Goal: Transaction & Acquisition: Book appointment/travel/reservation

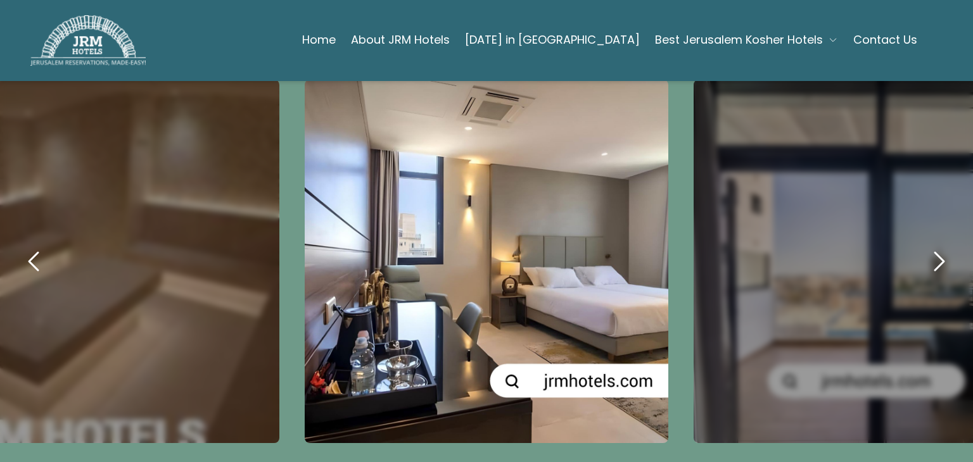
scroll to position [718, 0]
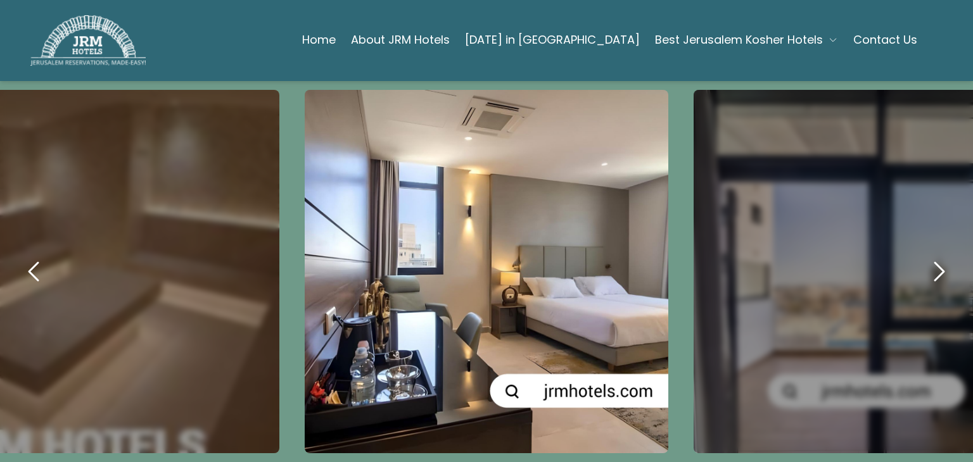
click at [924, 267] on icon "next" at bounding box center [938, 271] width 30 height 30
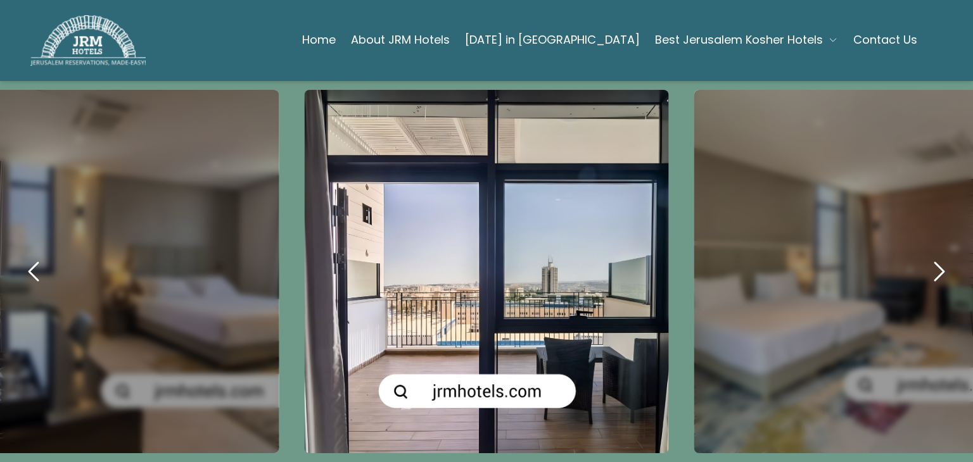
click at [924, 267] on icon "next" at bounding box center [938, 271] width 30 height 30
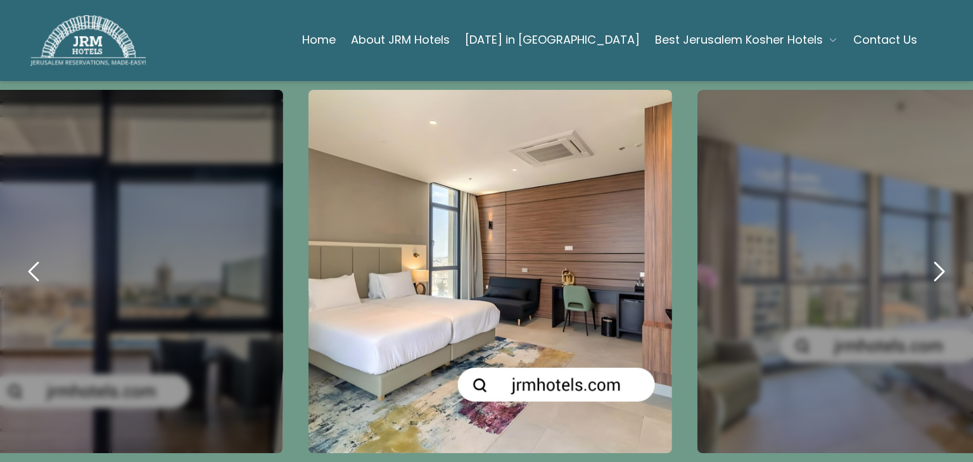
click at [924, 267] on icon "next" at bounding box center [938, 271] width 30 height 30
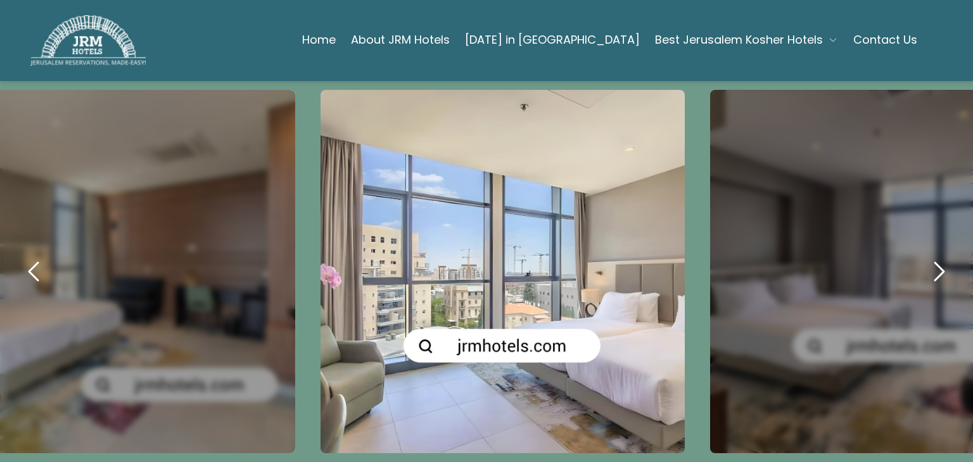
click at [924, 267] on icon "next" at bounding box center [938, 271] width 30 height 30
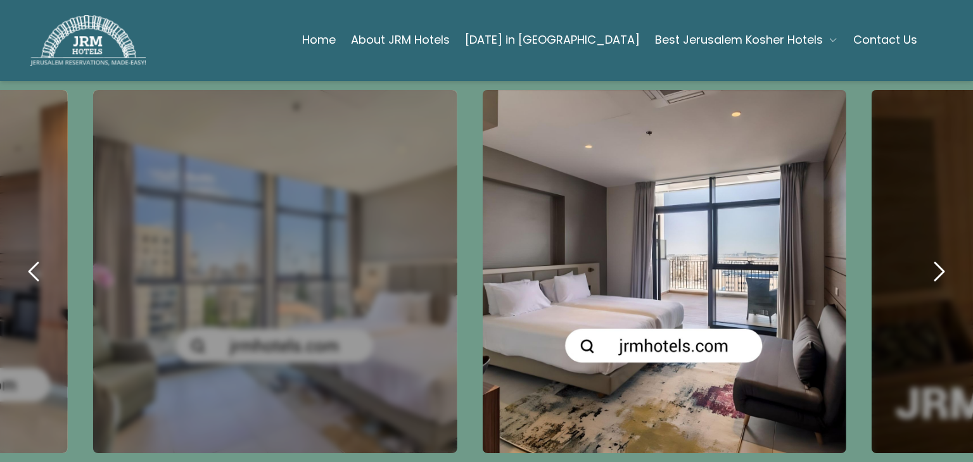
click at [924, 267] on icon "next" at bounding box center [938, 271] width 30 height 30
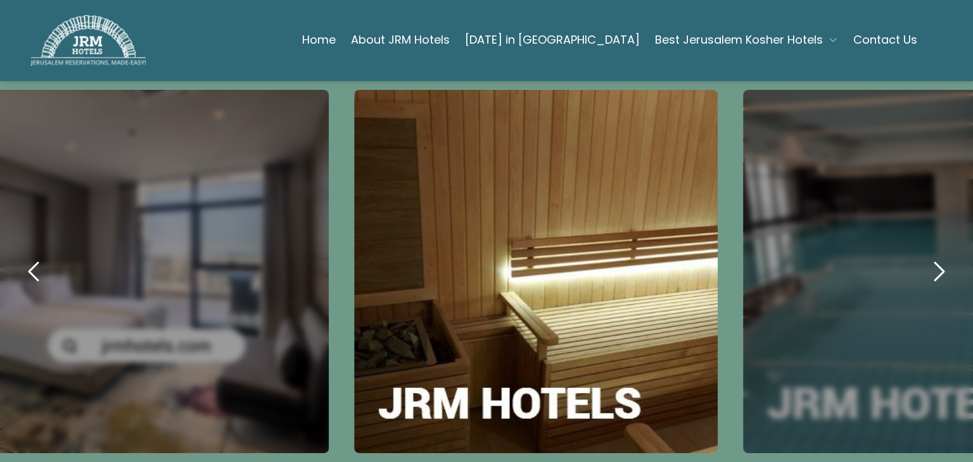
click at [924, 267] on icon "next" at bounding box center [938, 271] width 30 height 30
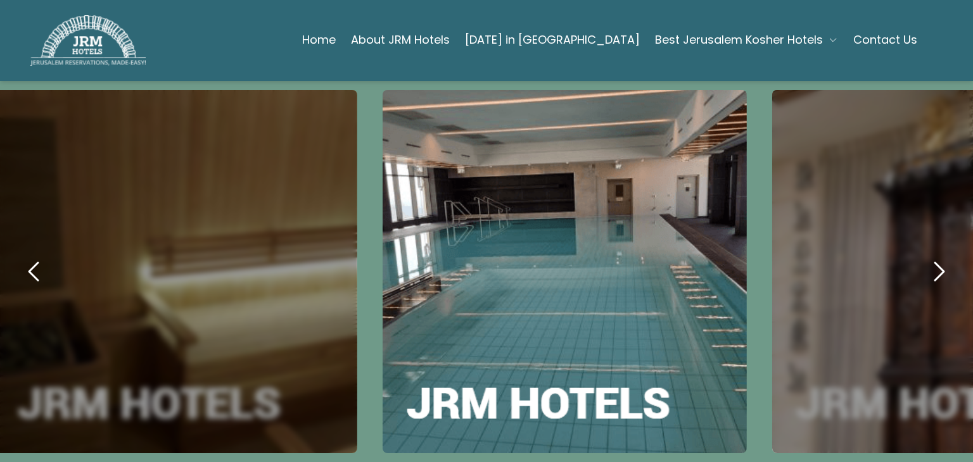
click at [924, 267] on icon "next" at bounding box center [938, 271] width 30 height 30
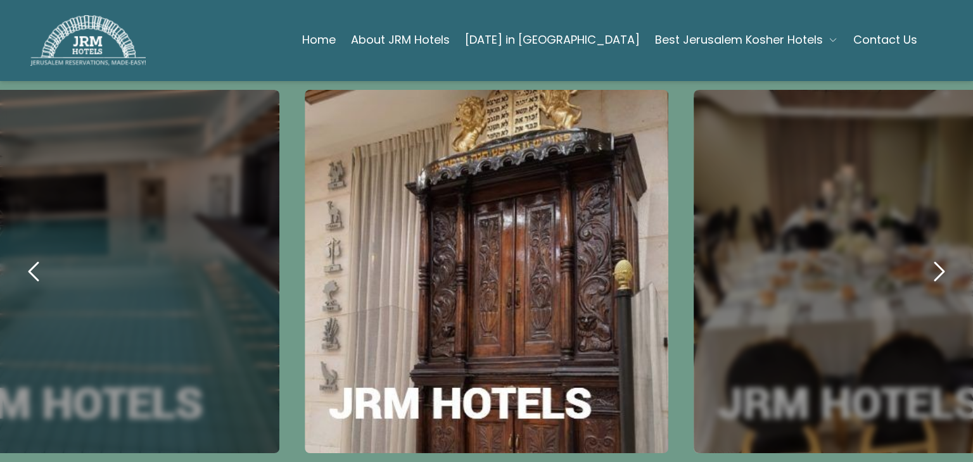
click at [38, 264] on icon "previous" at bounding box center [34, 271] width 30 height 30
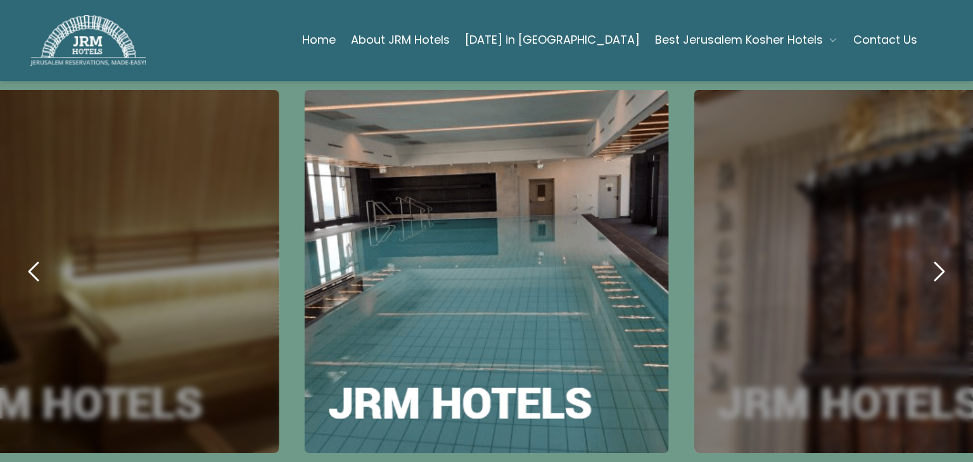
click at [38, 264] on icon "previous" at bounding box center [34, 271] width 30 height 30
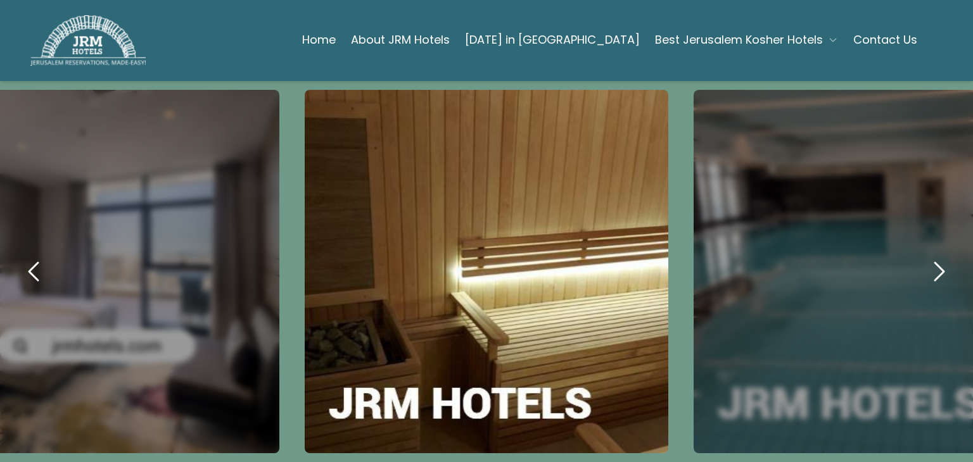
click at [38, 264] on icon "previous" at bounding box center [34, 271] width 30 height 30
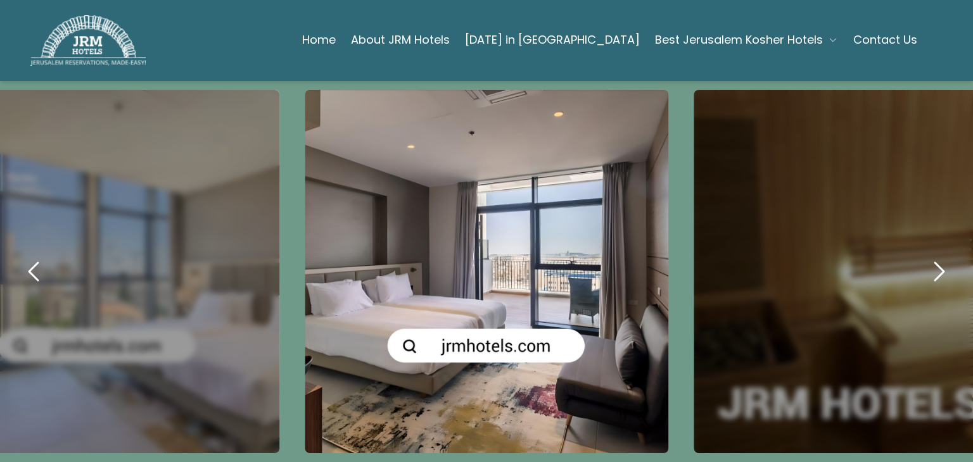
click at [38, 264] on icon "previous" at bounding box center [34, 271] width 30 height 30
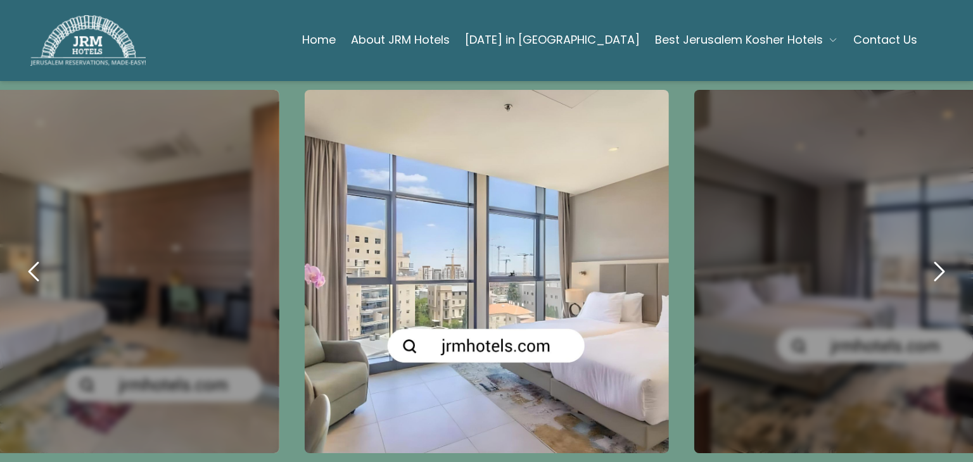
click at [38, 264] on icon "previous" at bounding box center [34, 271] width 30 height 30
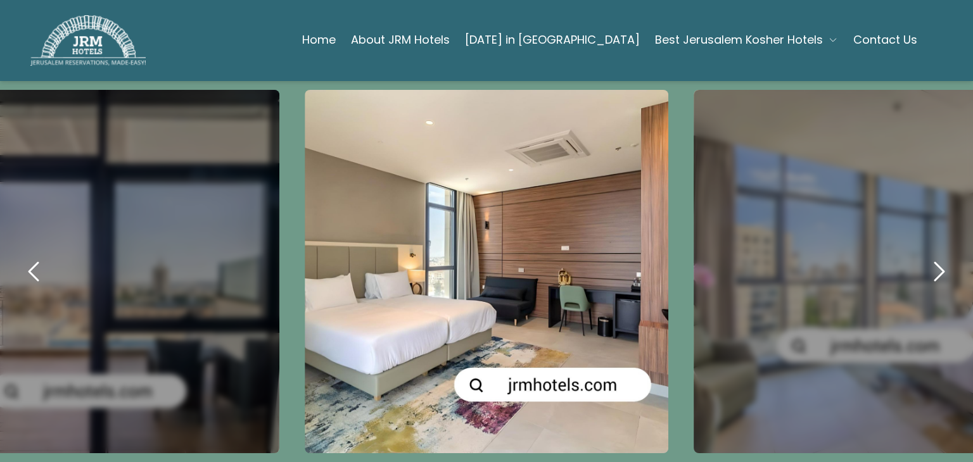
click at [38, 264] on icon "previous" at bounding box center [34, 271] width 30 height 30
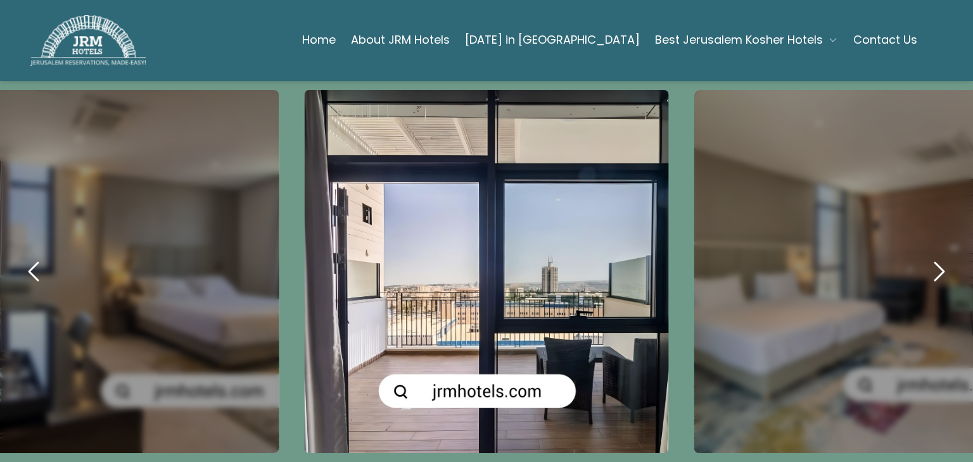
click at [38, 264] on icon "previous" at bounding box center [34, 271] width 30 height 30
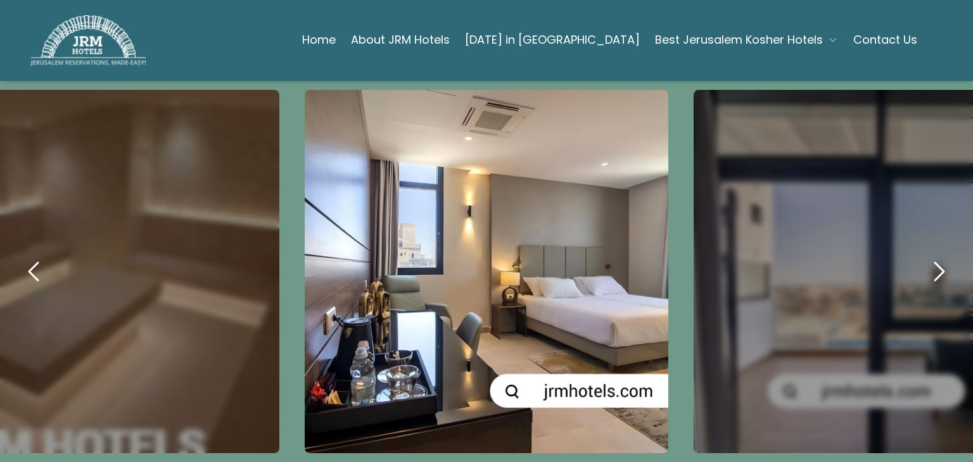
click at [38, 264] on icon "previous" at bounding box center [34, 271] width 30 height 30
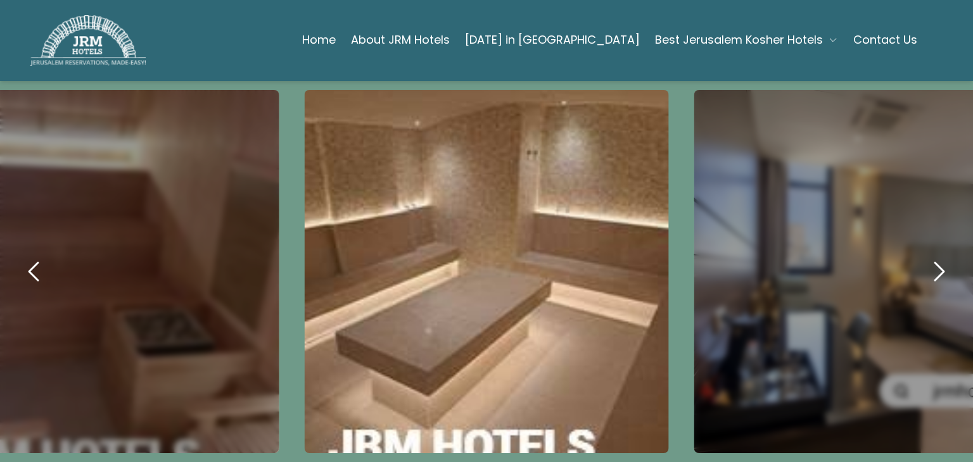
click at [38, 264] on icon "previous" at bounding box center [34, 271] width 30 height 30
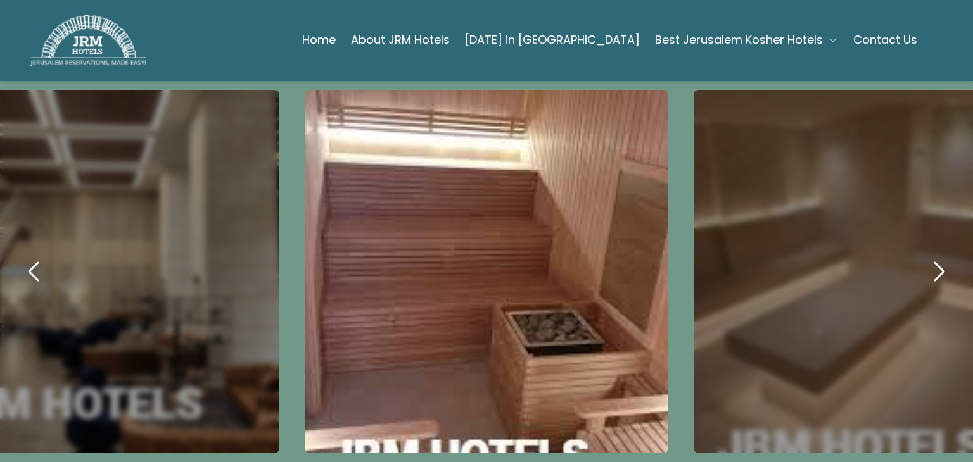
click at [38, 264] on icon "previous" at bounding box center [34, 271] width 30 height 30
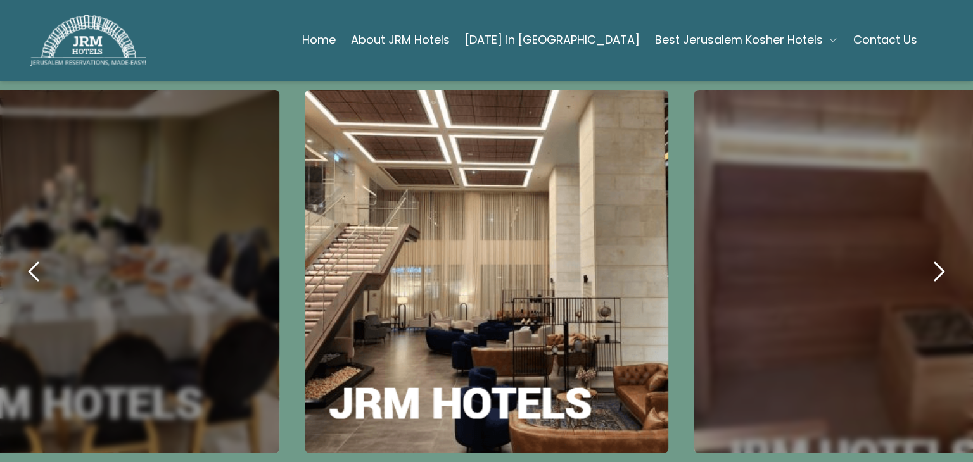
click at [38, 264] on icon "previous" at bounding box center [34, 271] width 30 height 30
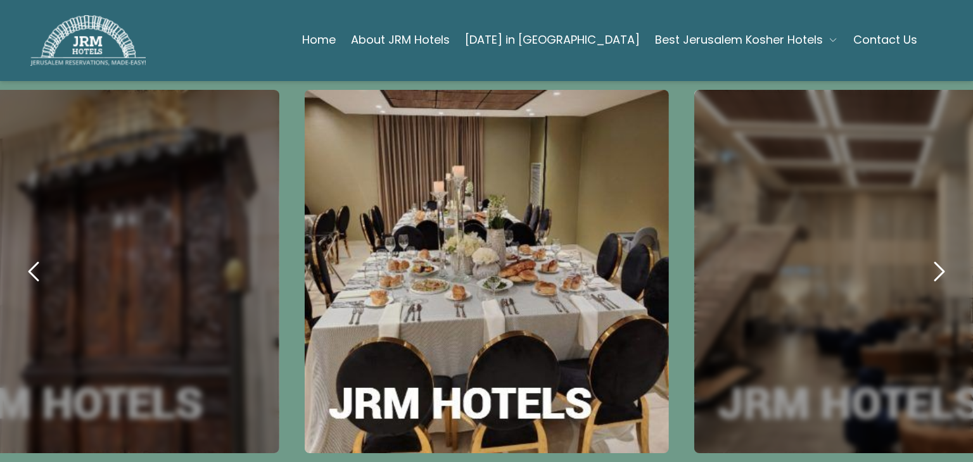
click at [932, 264] on icon "next" at bounding box center [938, 271] width 30 height 30
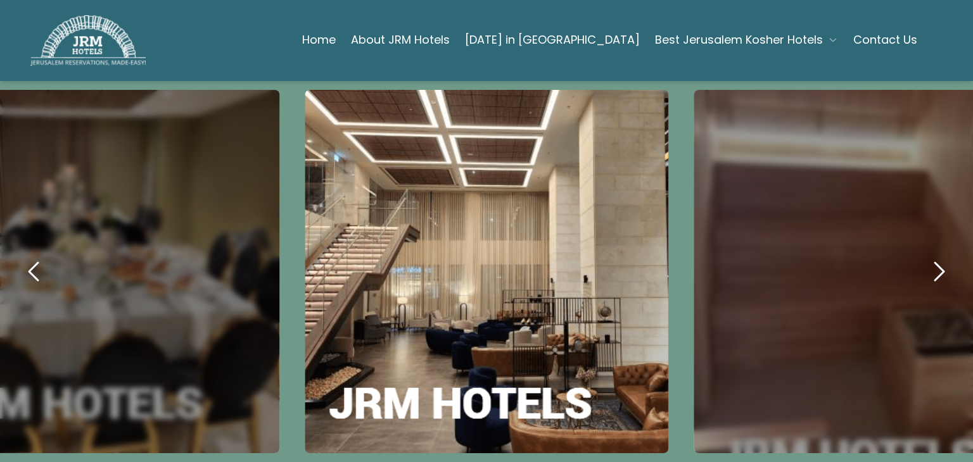
click at [33, 264] on icon "previous" at bounding box center [33, 272] width 9 height 18
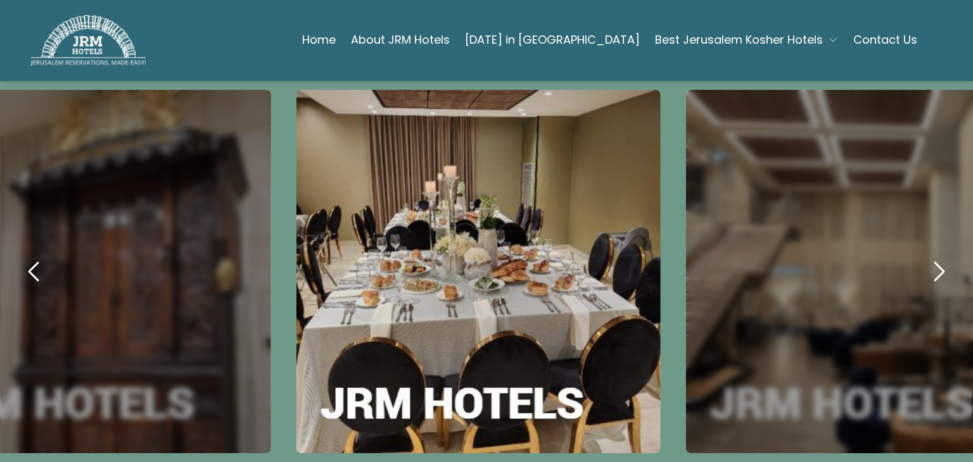
click at [33, 264] on icon "previous" at bounding box center [33, 272] width 9 height 18
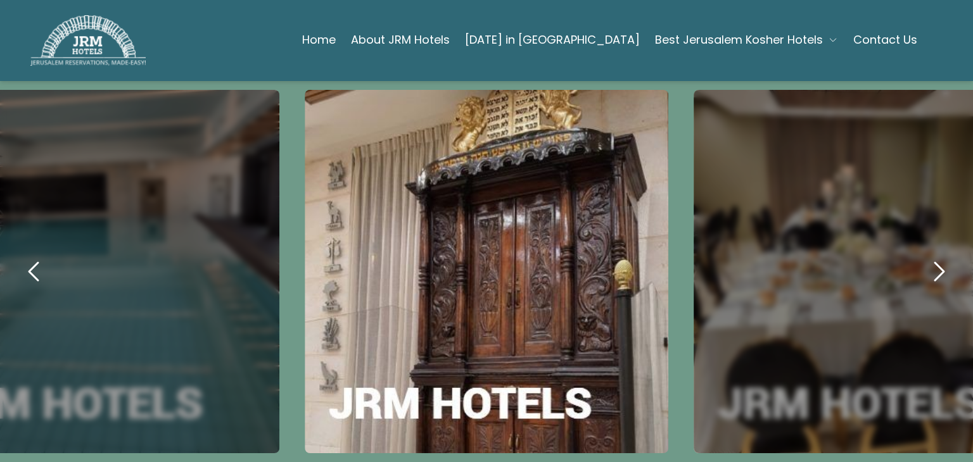
click at [33, 264] on icon "previous" at bounding box center [33, 272] width 9 height 18
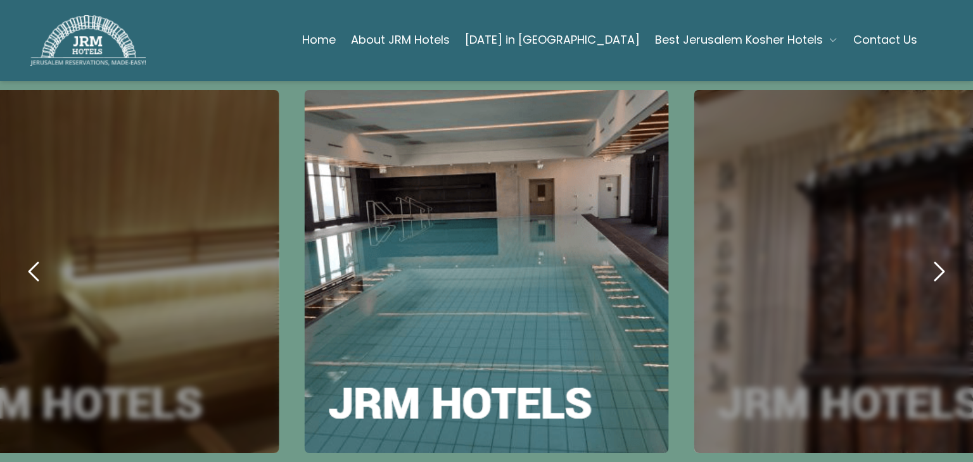
click at [33, 264] on icon "previous" at bounding box center [33, 272] width 9 height 18
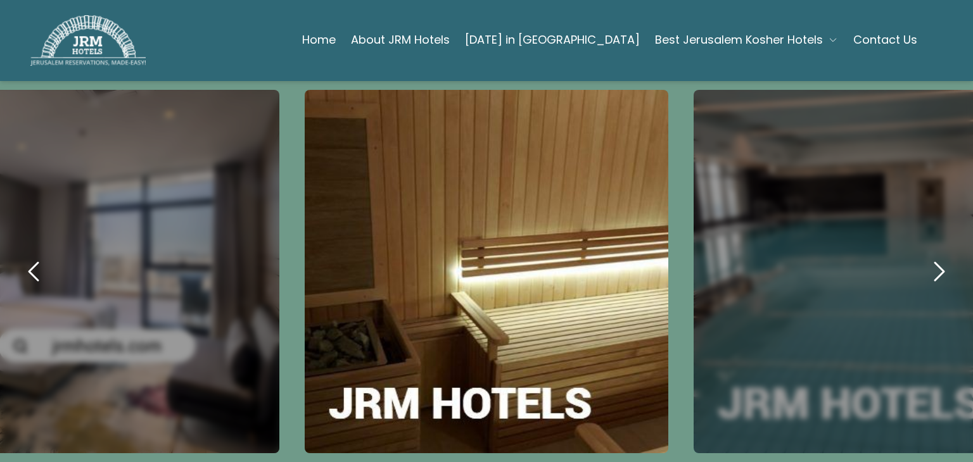
click at [33, 264] on icon "previous" at bounding box center [33, 272] width 9 height 18
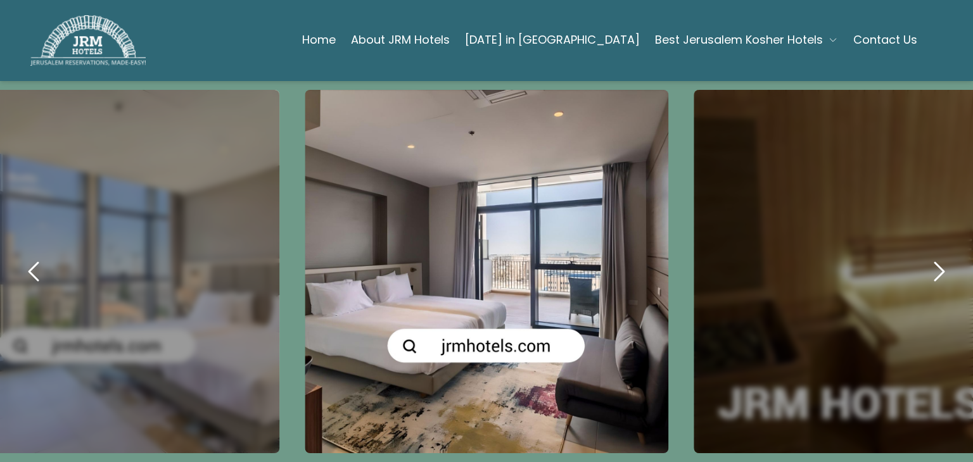
click at [816, 32] on button "Best Jerusalem Kosher Hotels" at bounding box center [746, 39] width 183 height 25
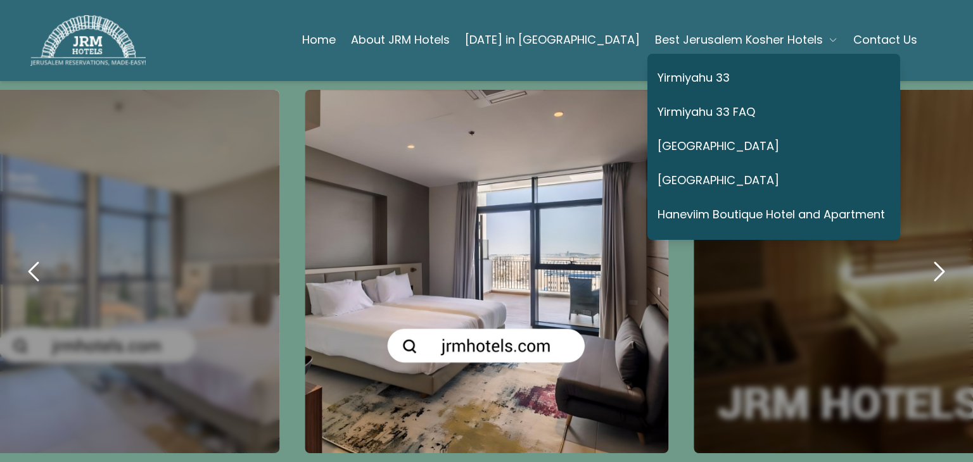
click at [695, 79] on link "Yirmiyahu 33" at bounding box center [770, 78] width 227 height 29
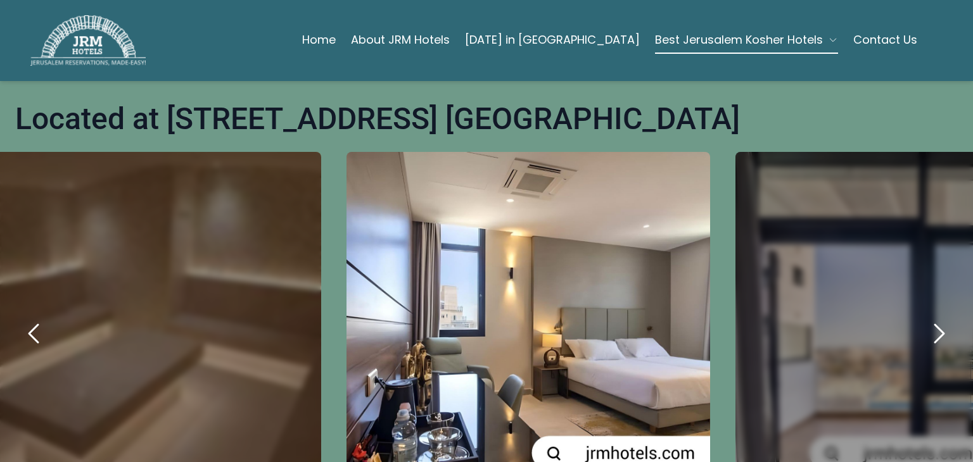
scroll to position [538, 0]
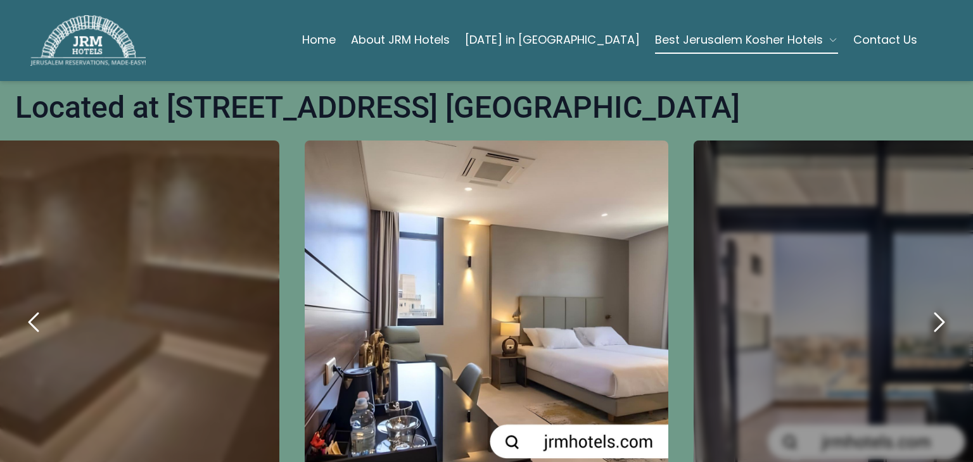
click at [935, 307] on icon "next" at bounding box center [938, 322] width 30 height 30
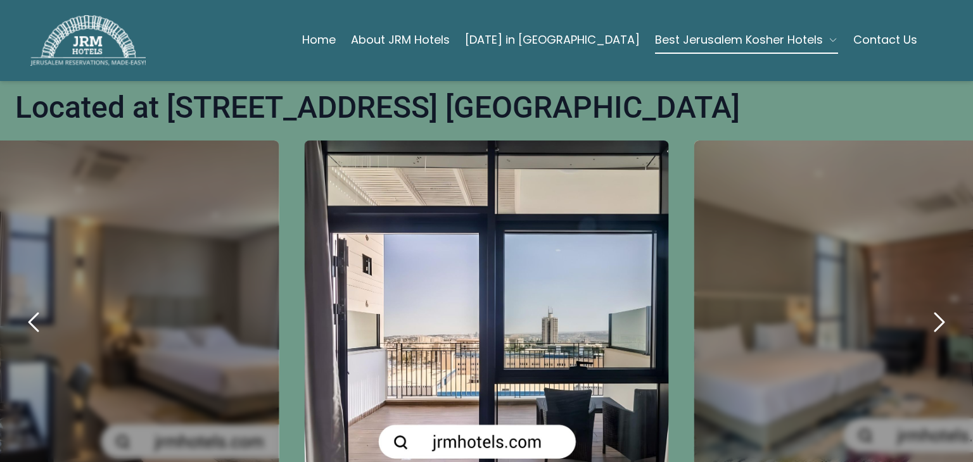
click at [935, 313] on icon "next" at bounding box center [939, 322] width 9 height 18
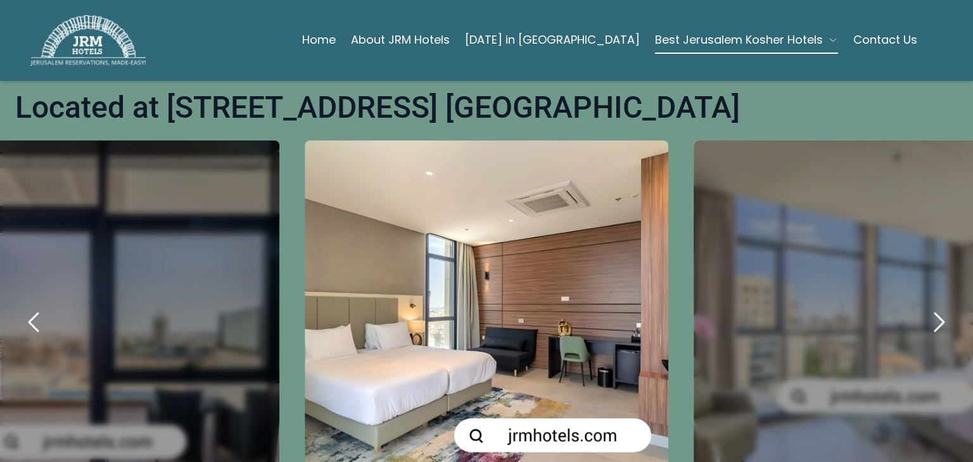
click at [923, 307] on icon "next" at bounding box center [938, 322] width 30 height 30
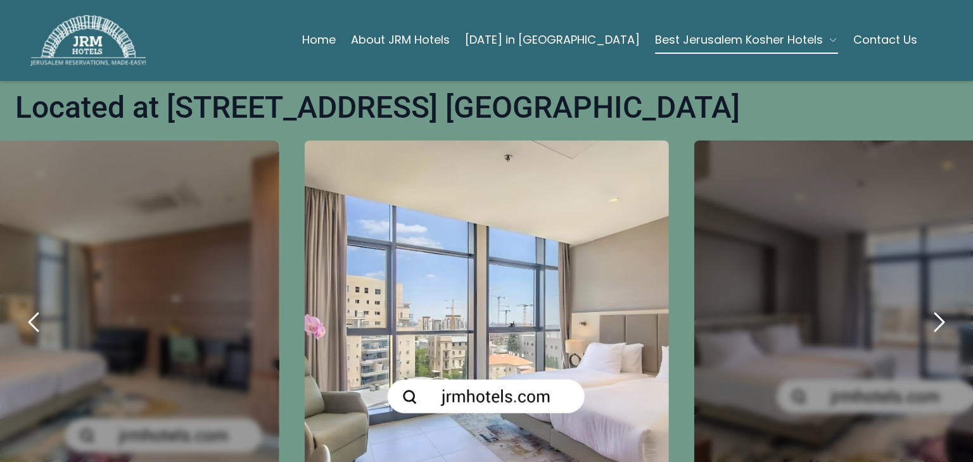
click at [923, 307] on icon "next" at bounding box center [938, 322] width 30 height 30
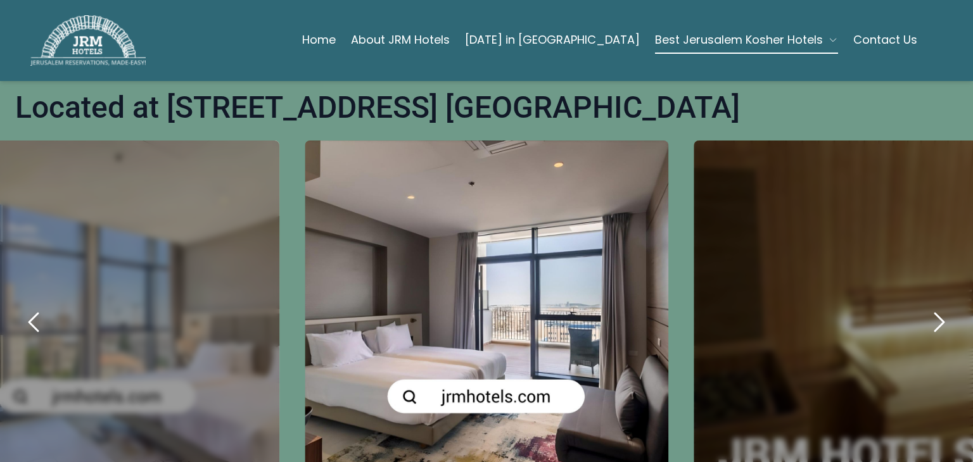
click at [923, 307] on icon "next" at bounding box center [938, 322] width 30 height 30
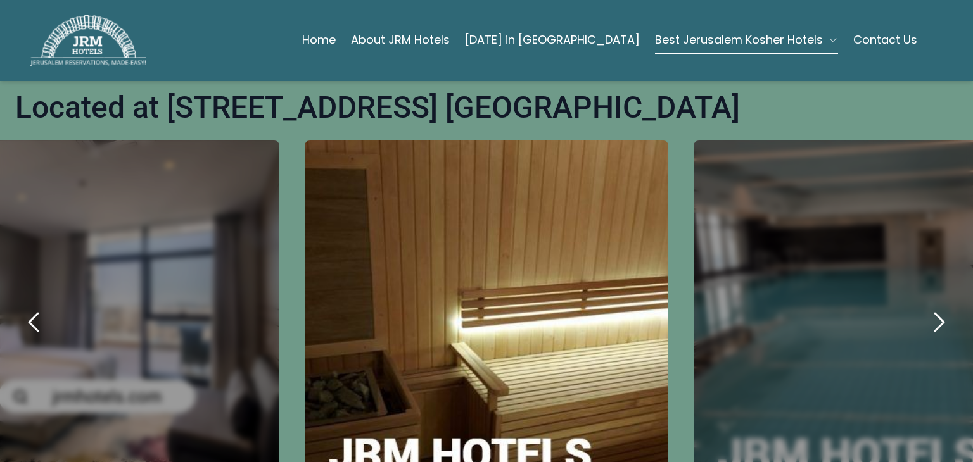
click at [923, 307] on icon "next" at bounding box center [938, 322] width 30 height 30
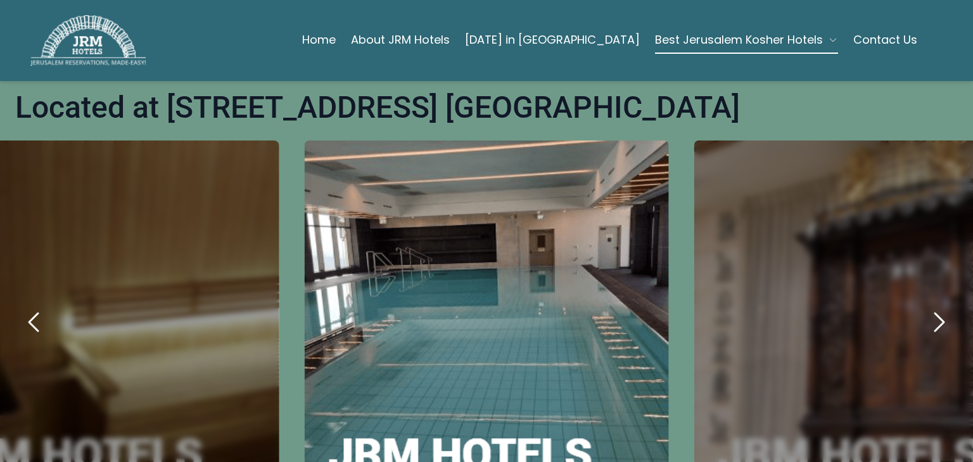
click at [923, 307] on icon "next" at bounding box center [938, 322] width 30 height 30
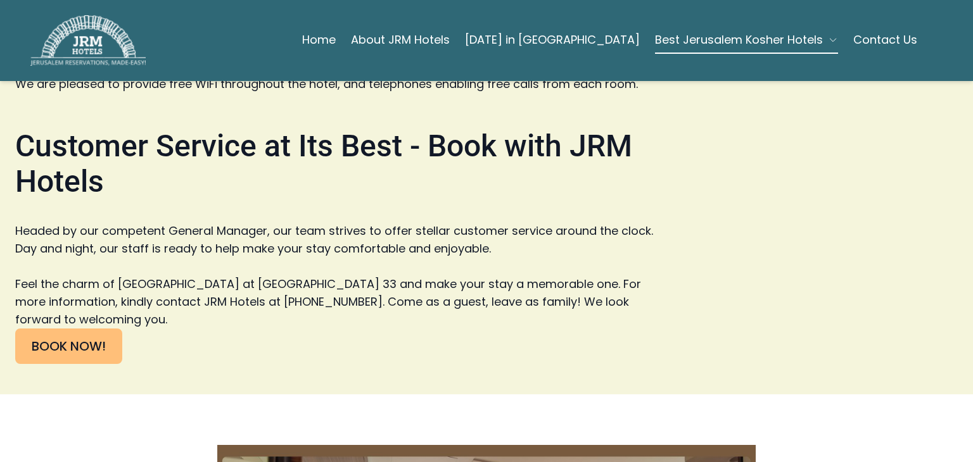
scroll to position [2833, 0]
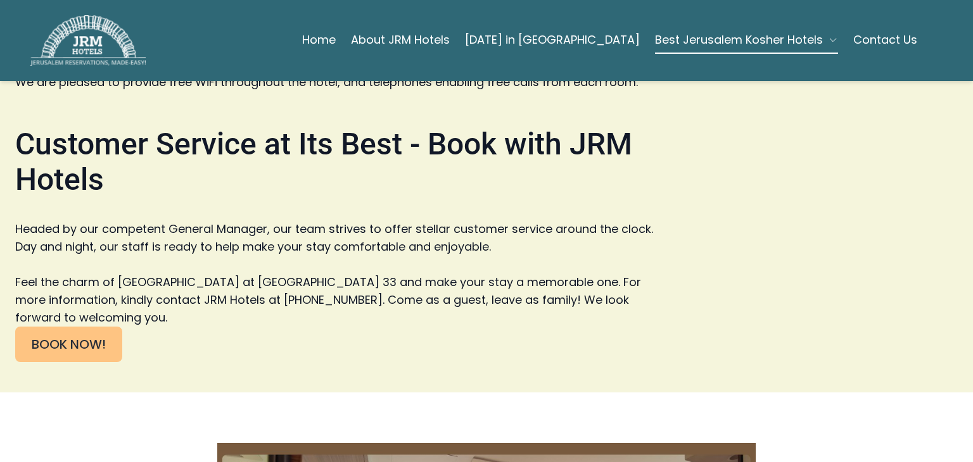
click at [50, 327] on link "BOOK NOW!" at bounding box center [68, 344] width 107 height 35
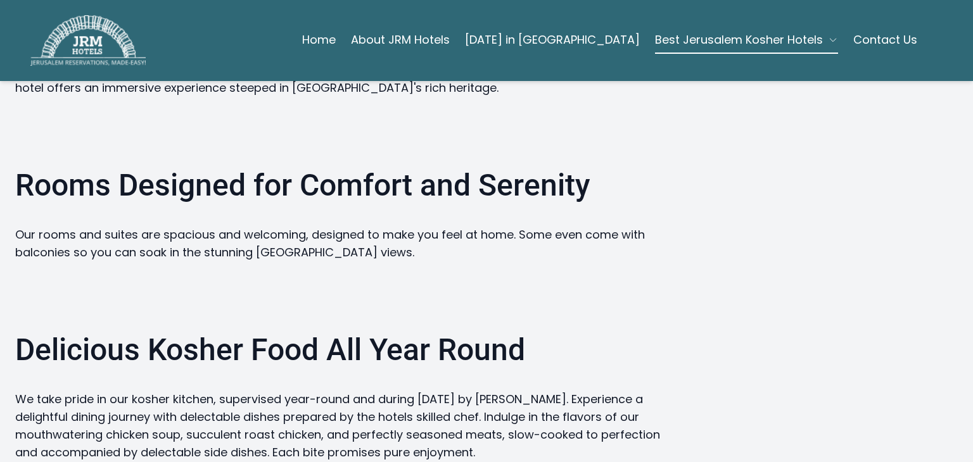
scroll to position [1365, 0]
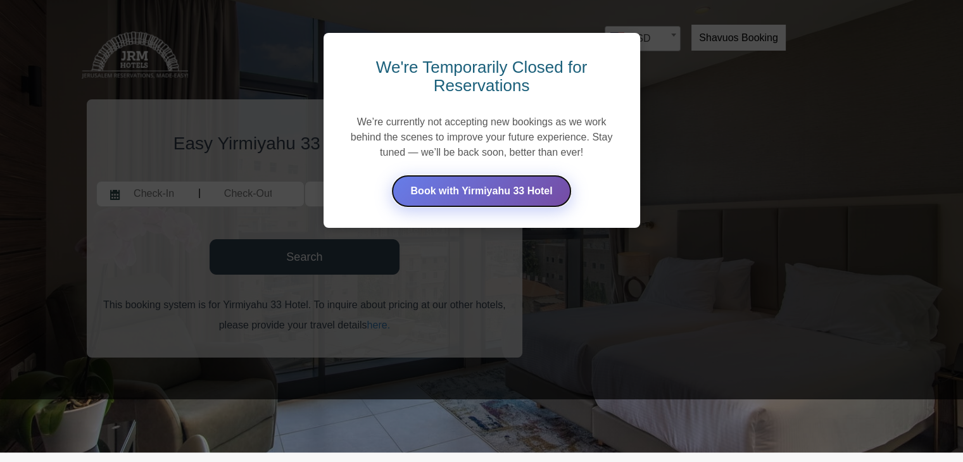
click at [525, 190] on link "Book with Yirmiyahu 33 Hotel" at bounding box center [481, 191] width 180 height 33
